Goal: Transaction & Acquisition: Purchase product/service

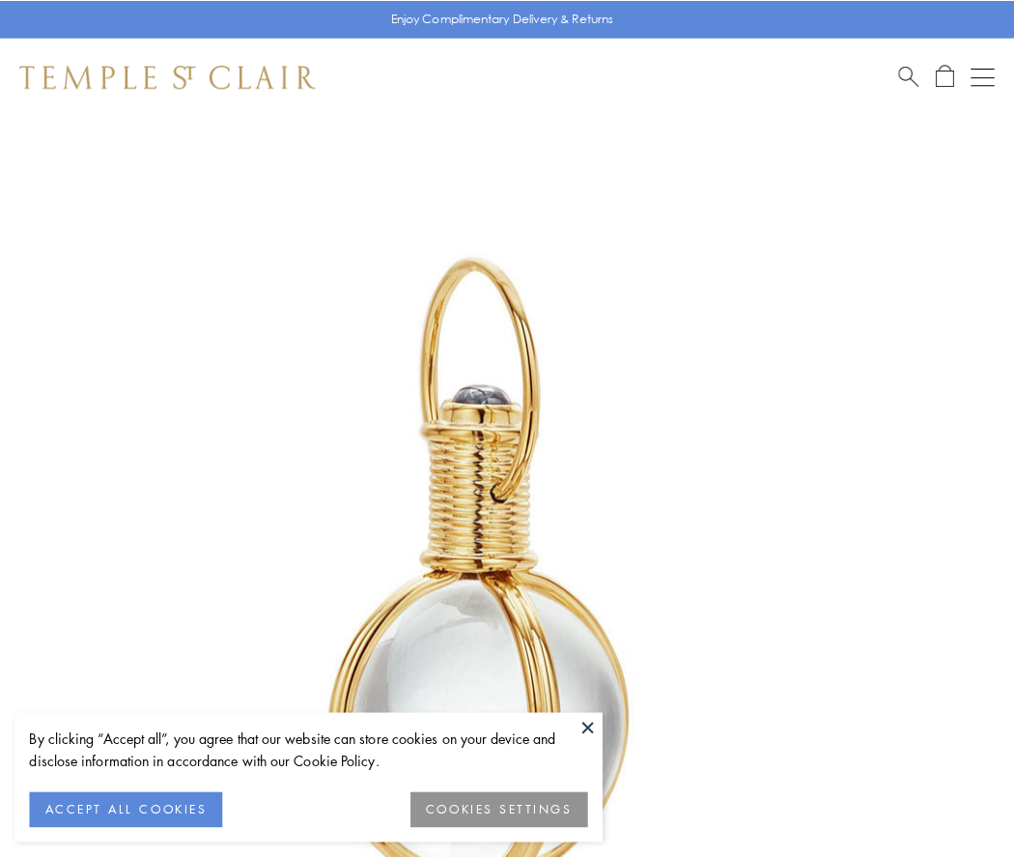
scroll to position [504, 0]
